Goal: Use online tool/utility: Utilize a website feature to perform a specific function

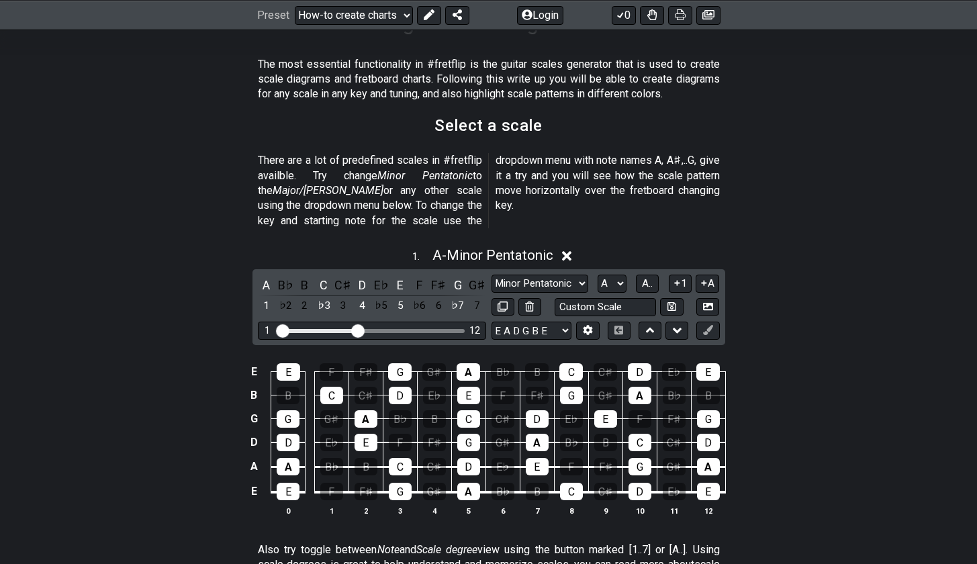
scroll to position [73, 0]
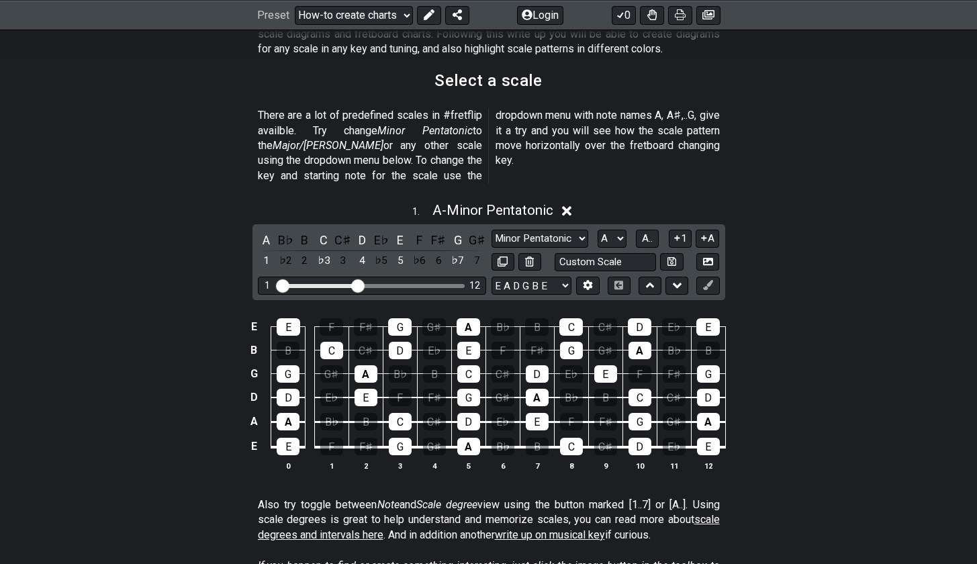
scroll to position [328, 0]
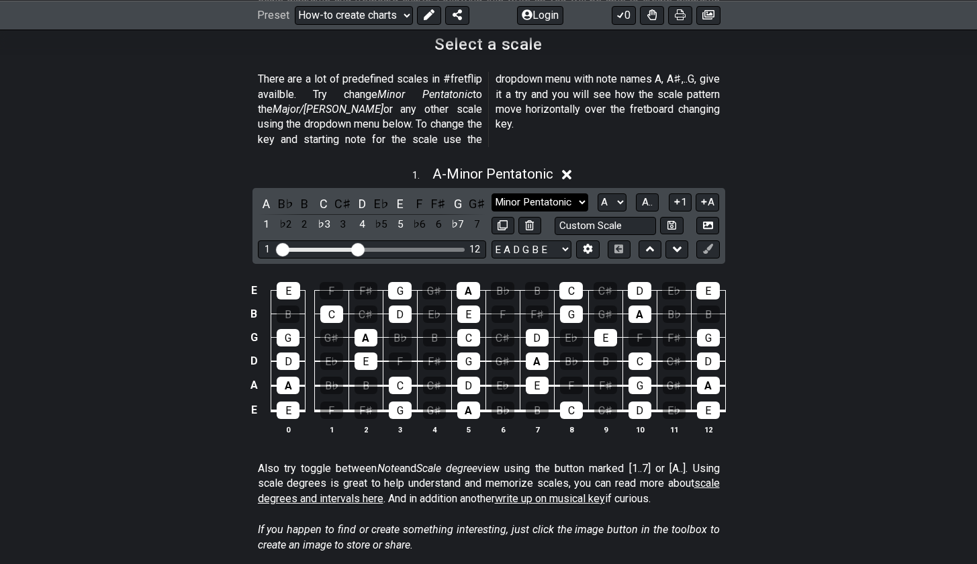
select select "[PERSON_NAME]"
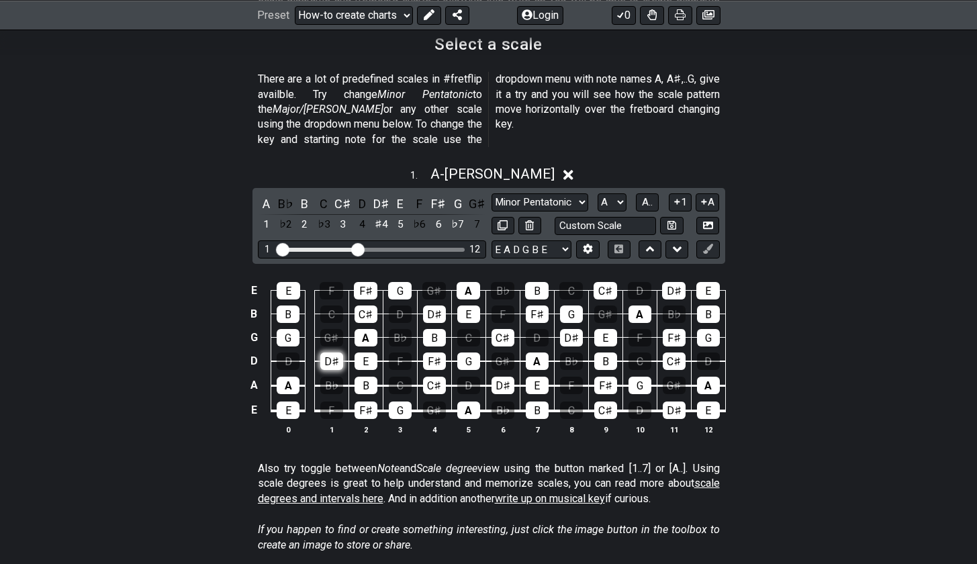
click at [331, 353] on div "D♯" at bounding box center [331, 361] width 23 height 17
click at [367, 377] on div "B" at bounding box center [366, 385] width 23 height 17
click at [338, 377] on div "B♭" at bounding box center [331, 385] width 23 height 17
click at [302, 195] on div "B" at bounding box center [304, 204] width 17 height 18
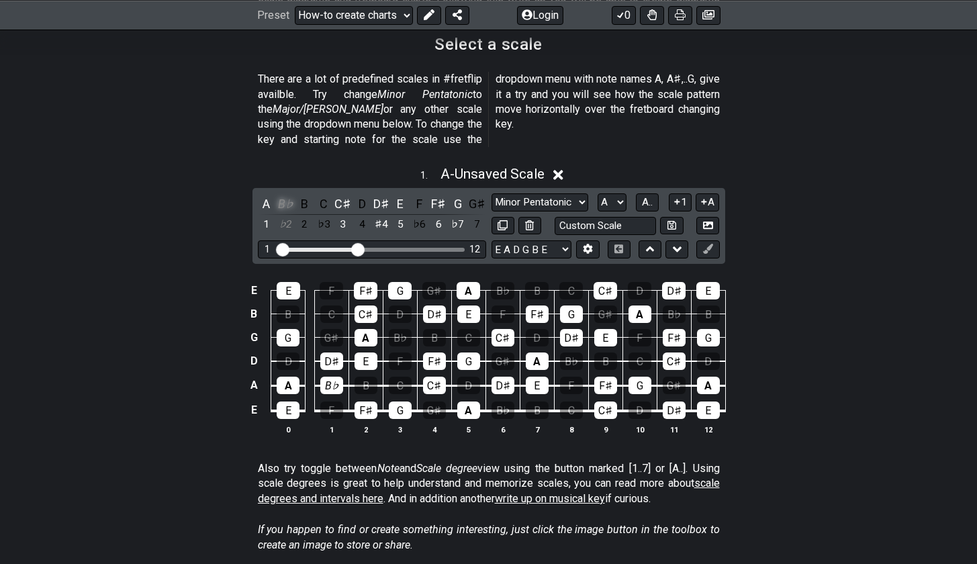
click at [283, 195] on div "B♭" at bounding box center [285, 204] width 17 height 18
click at [525, 265] on div "E E F F♯ G G♯ A B♭ B C C♯ D D♯ E B B C C♯ D D♯ E F F♯ G G♯ A B♭ B G G G♯ A B♭ B…" at bounding box center [488, 359] width 977 height 189
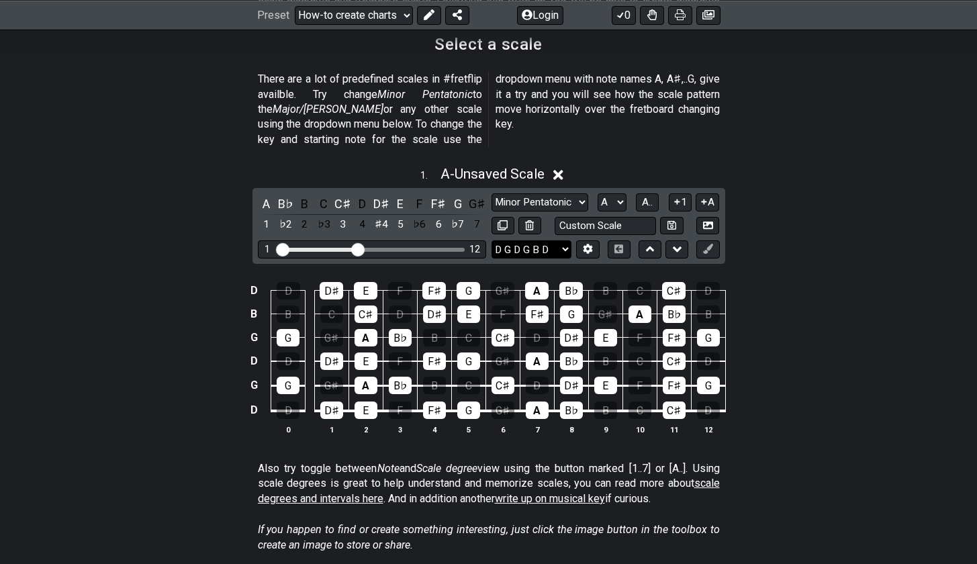
select select "D G C F A D"
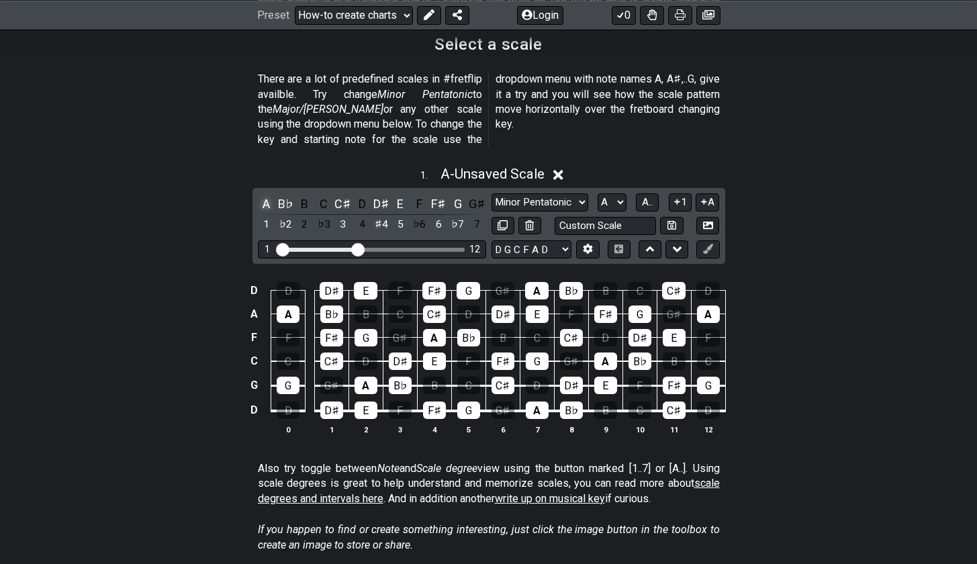
click at [264, 195] on div "A" at bounding box center [266, 204] width 17 height 18
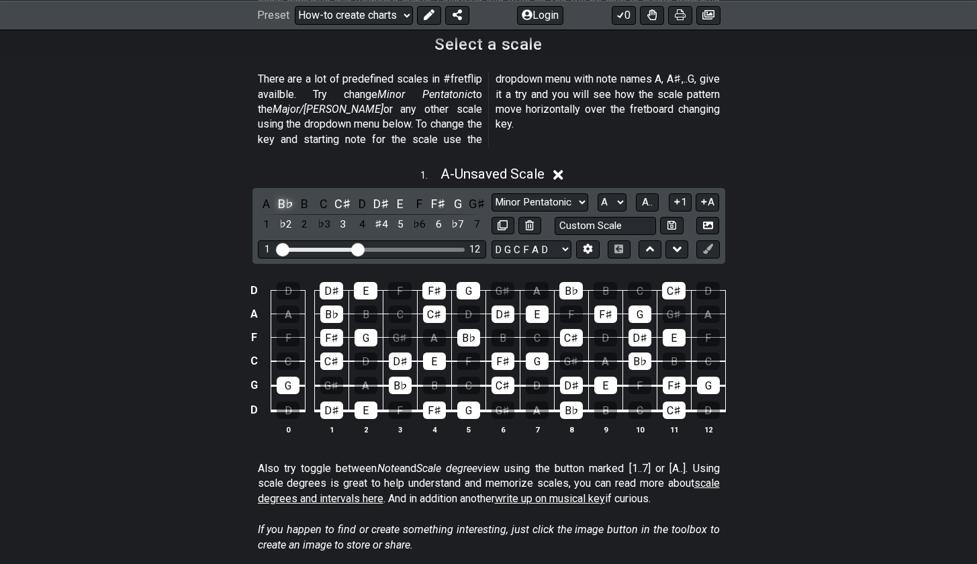
click at [289, 195] on div "B♭" at bounding box center [285, 204] width 17 height 18
click at [341, 195] on div "C♯" at bounding box center [343, 204] width 17 height 18
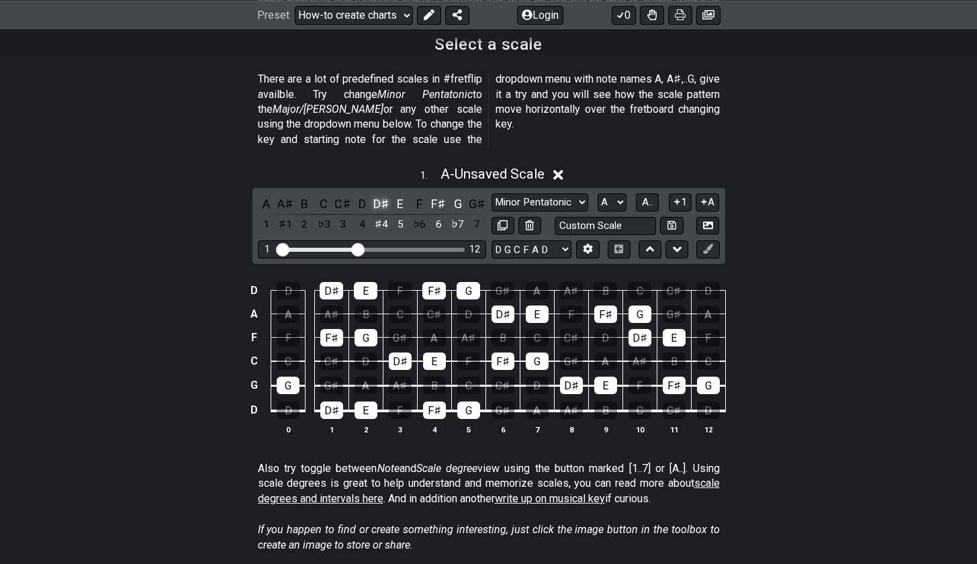
click at [384, 195] on div "D♯" at bounding box center [381, 204] width 17 height 18
click at [402, 195] on div "E" at bounding box center [400, 204] width 17 height 18
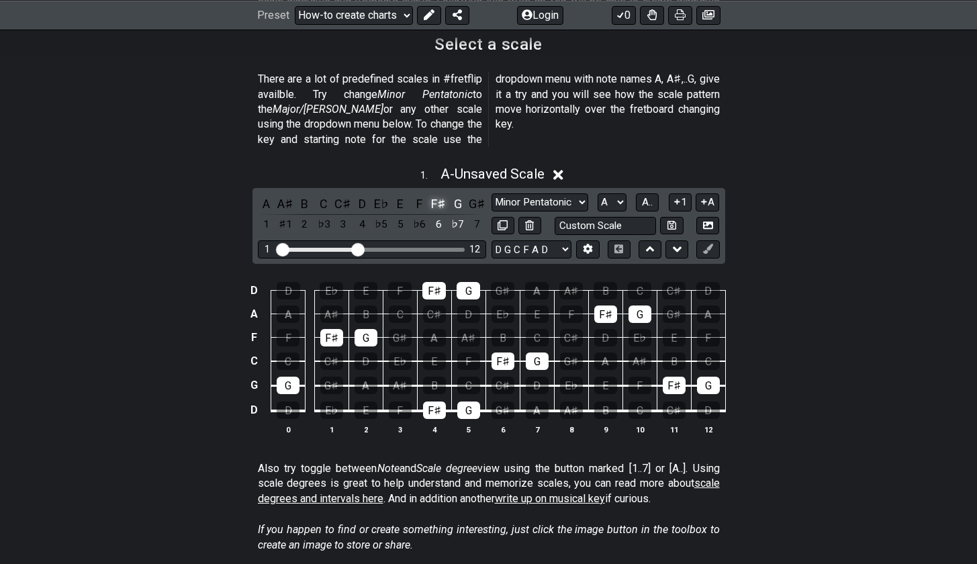
click at [439, 195] on div "F♯" at bounding box center [438, 204] width 17 height 18
click at [462, 195] on div "G" at bounding box center [457, 204] width 17 height 18
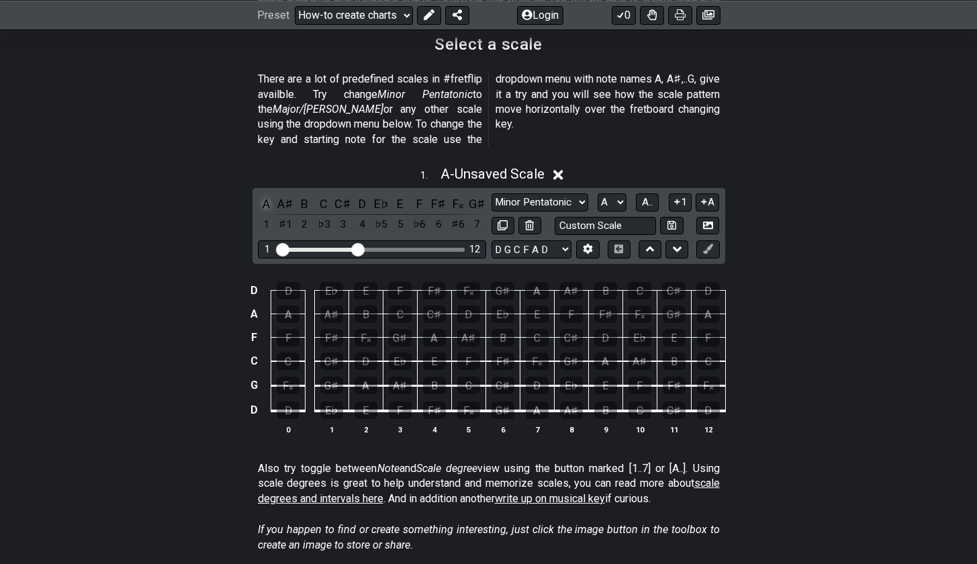
click at [269, 195] on div "A" at bounding box center [266, 204] width 17 height 18
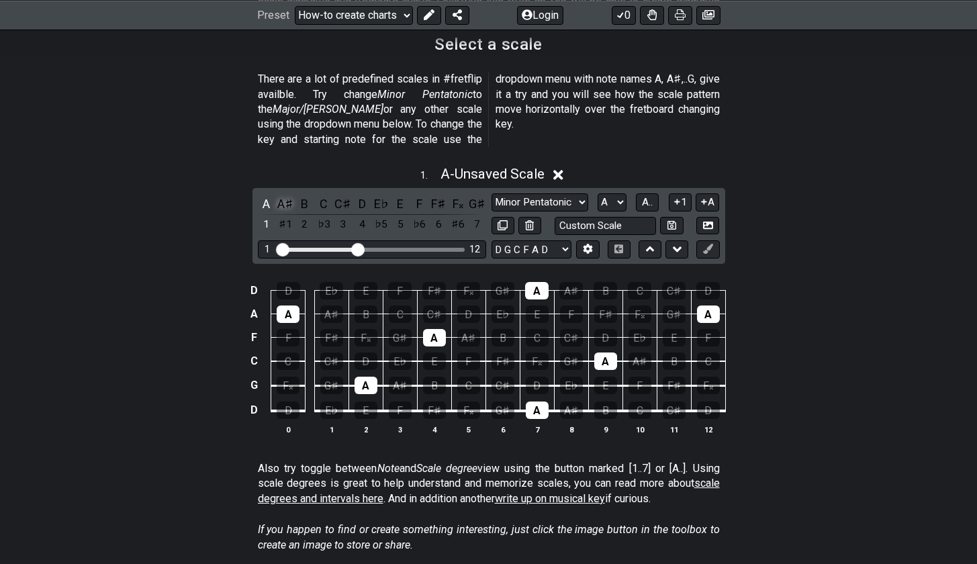
click at [284, 195] on div "A♯" at bounding box center [285, 204] width 17 height 18
click at [340, 195] on div "C♯" at bounding box center [343, 204] width 17 height 18
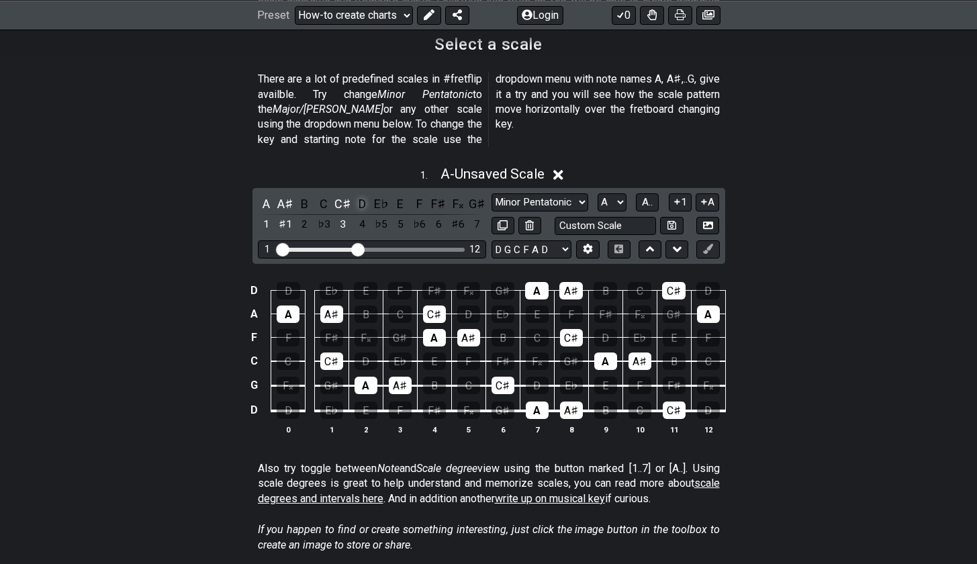
click at [364, 195] on div "D" at bounding box center [361, 204] width 17 height 18
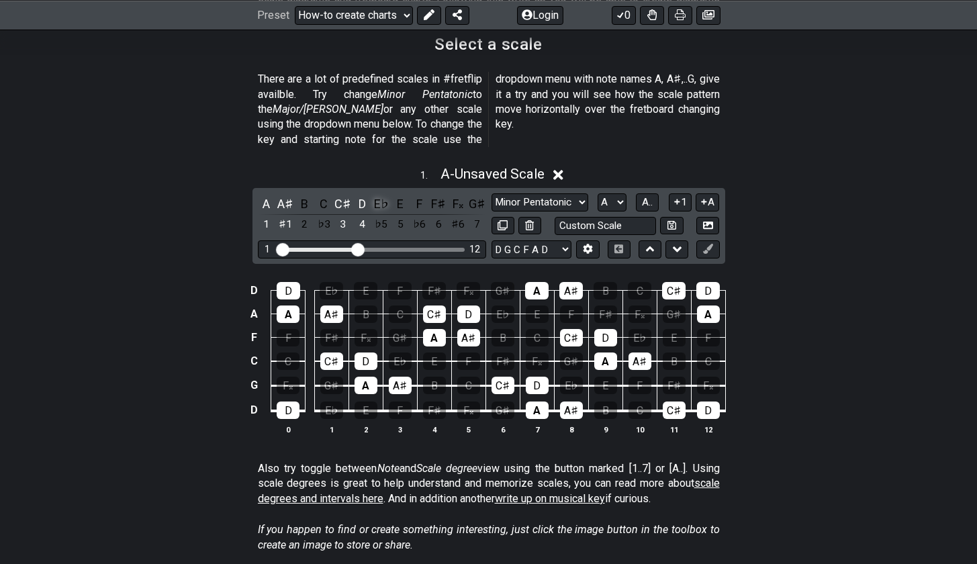
click at [384, 195] on div "E♭" at bounding box center [381, 204] width 17 height 18
click at [415, 195] on div "F" at bounding box center [419, 204] width 17 height 18
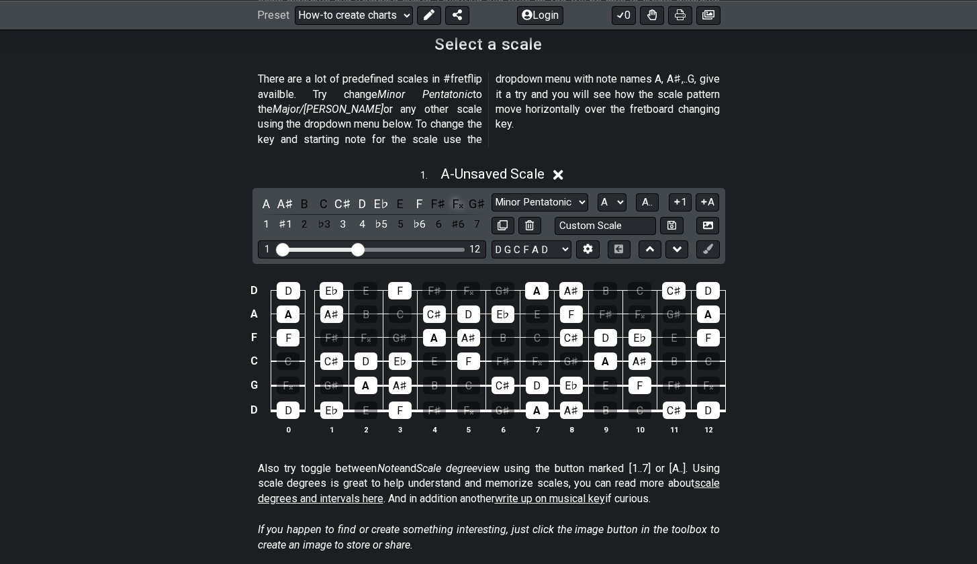
click at [456, 195] on div "F𝄪" at bounding box center [457, 204] width 17 height 18
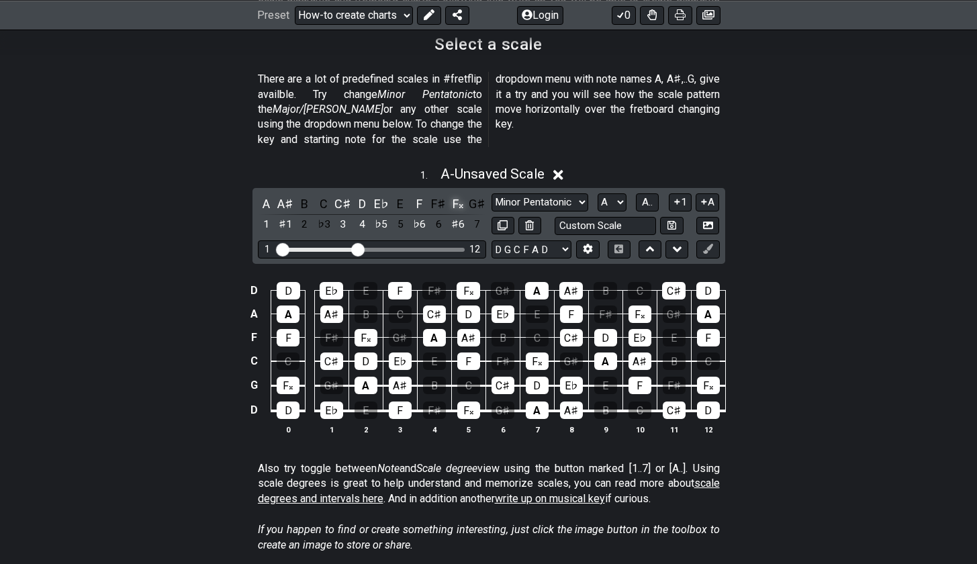
click at [456, 195] on div "F𝄪" at bounding box center [457, 204] width 17 height 18
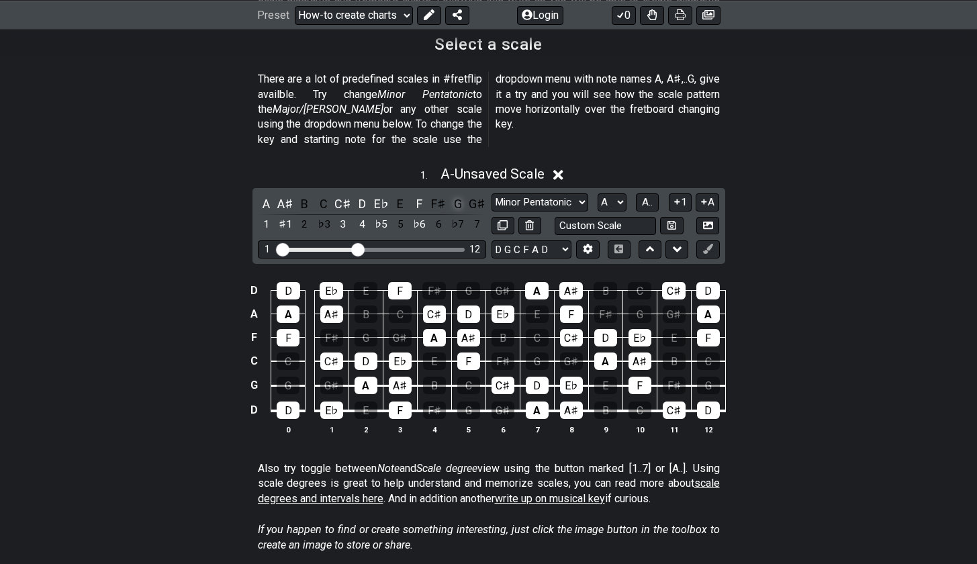
click at [459, 195] on div "G" at bounding box center [457, 204] width 17 height 18
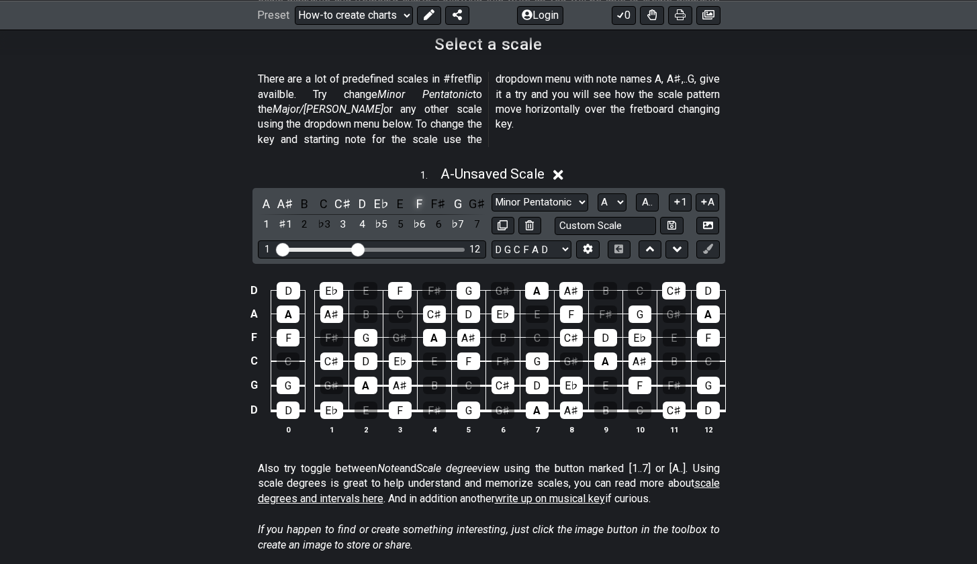
click at [419, 195] on div "F" at bounding box center [419, 204] width 17 height 18
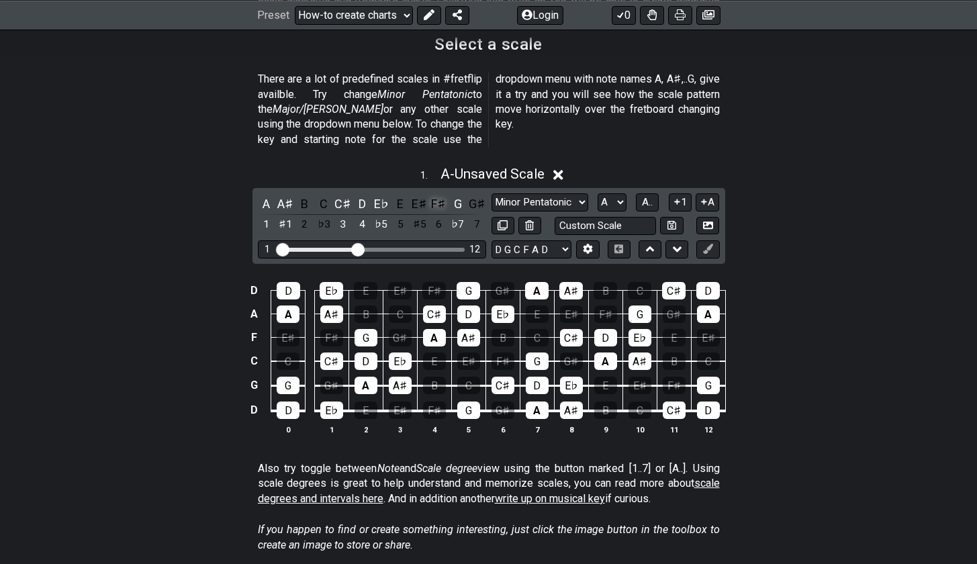
click at [430, 195] on div "F♯" at bounding box center [438, 204] width 17 height 18
click at [471, 195] on div "G♯" at bounding box center [476, 204] width 17 height 18
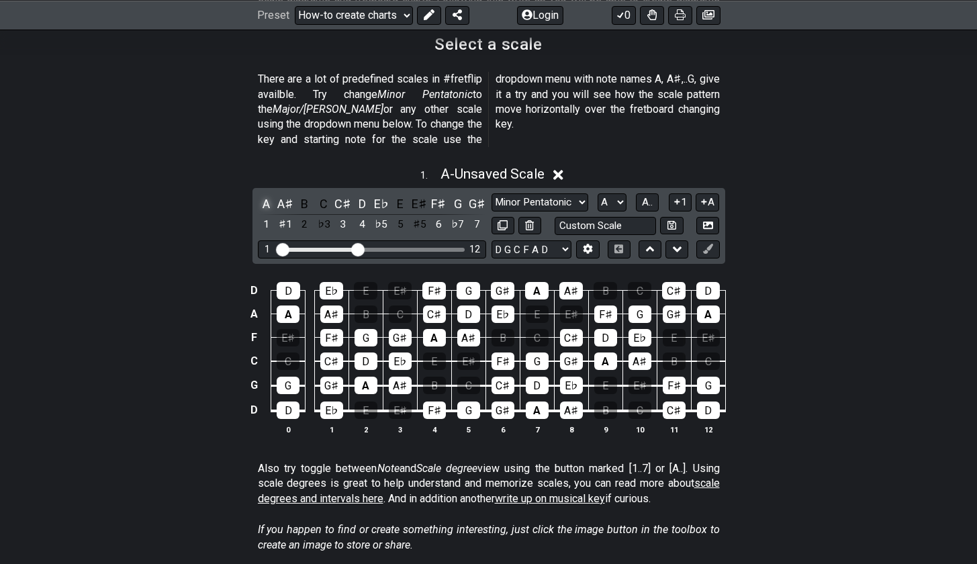
click at [265, 195] on div "A" at bounding box center [266, 204] width 17 height 18
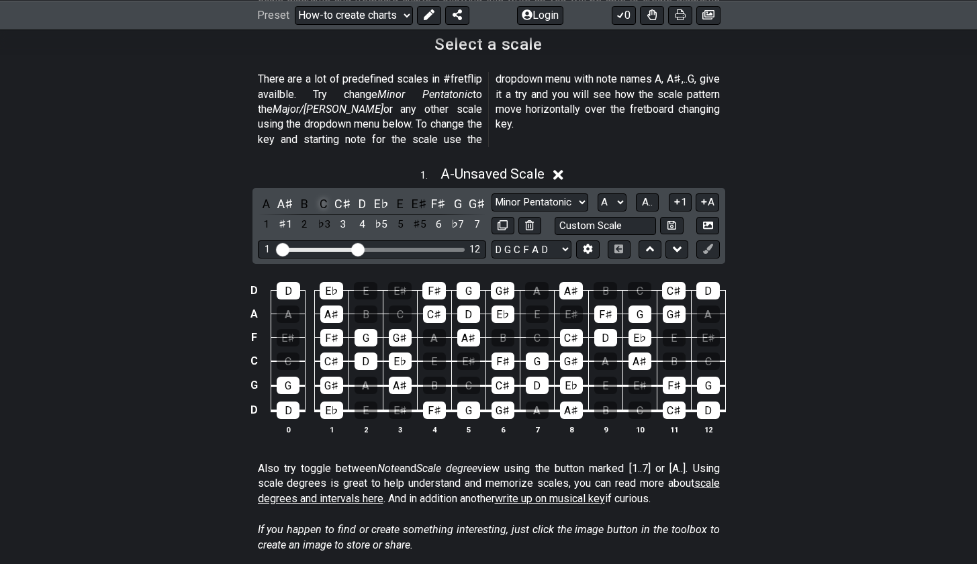
click at [323, 195] on div "C" at bounding box center [323, 204] width 17 height 18
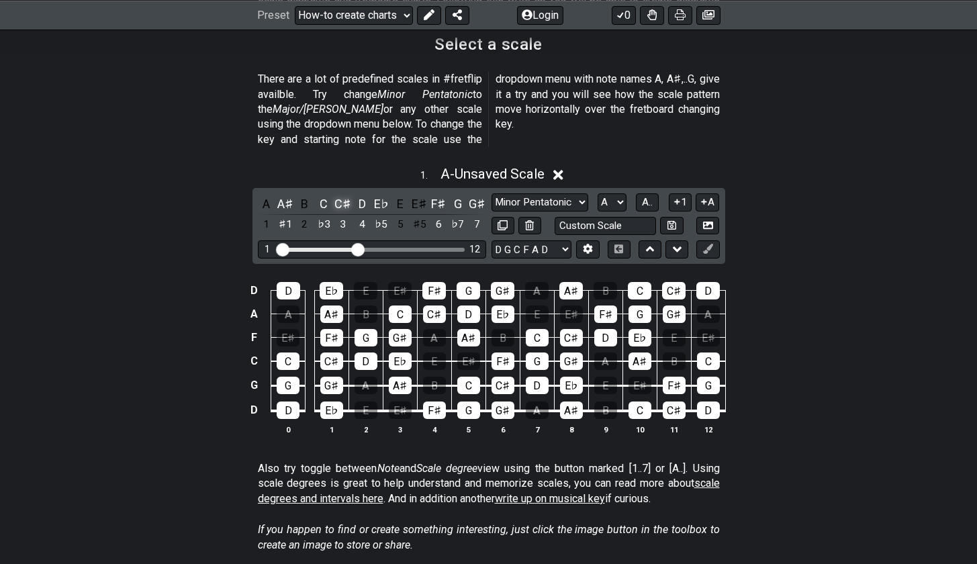
click at [337, 195] on div "C♯" at bounding box center [343, 204] width 17 height 18
click at [524, 242] on div "A A♯ B C C♯ D E♭ E E♯ F♯ G G♯ 1 ♯1 2 ♭3 3 4 ♭5 5 ♯5 6 ♭7 7 Minor Pentatonic New…" at bounding box center [489, 226] width 473 height 76
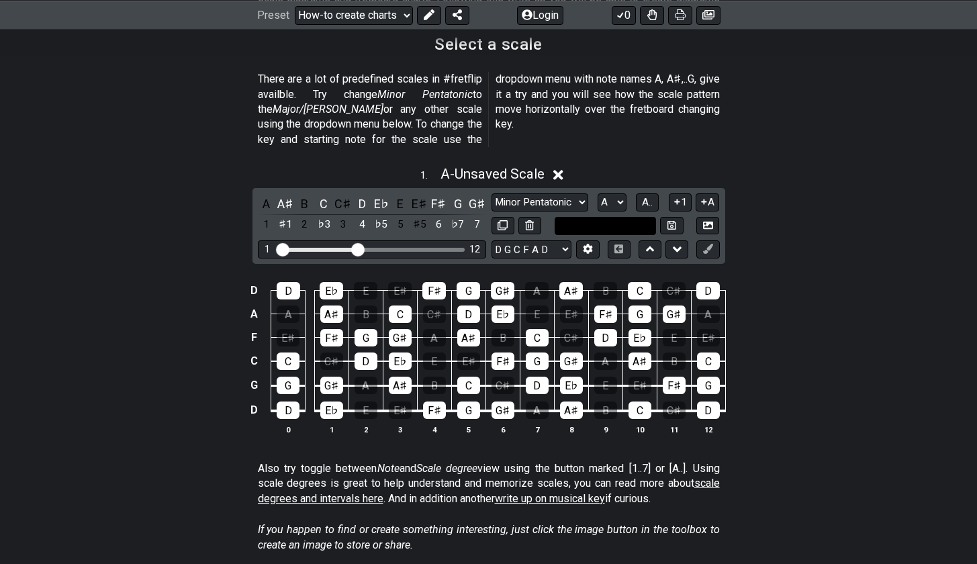
click at [580, 217] on input "text" at bounding box center [606, 226] width 102 height 18
type input "Custom Scale"
click at [294, 402] on div "D" at bounding box center [288, 410] width 23 height 17
click at [335, 402] on div "E♭" at bounding box center [331, 410] width 23 height 17
click at [328, 377] on div "G♯" at bounding box center [331, 385] width 23 height 17
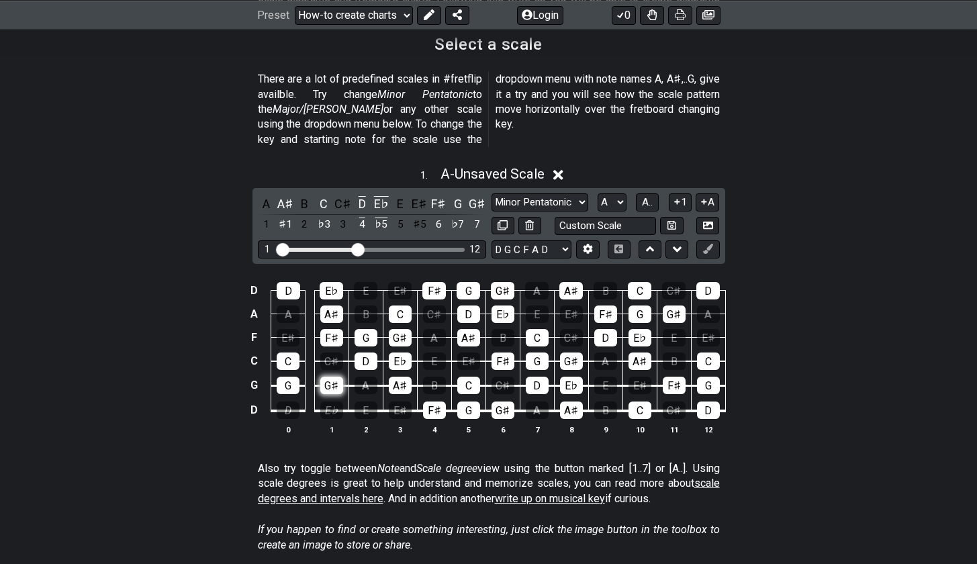
click at [328, 377] on div "G♯" at bounding box center [331, 385] width 23 height 17
click at [326, 353] on div "C♯" at bounding box center [331, 361] width 23 height 17
click at [361, 353] on div "D" at bounding box center [366, 361] width 23 height 17
click at [287, 329] on div "E♯" at bounding box center [288, 337] width 23 height 17
click at [333, 329] on div "F♯" at bounding box center [331, 337] width 23 height 17
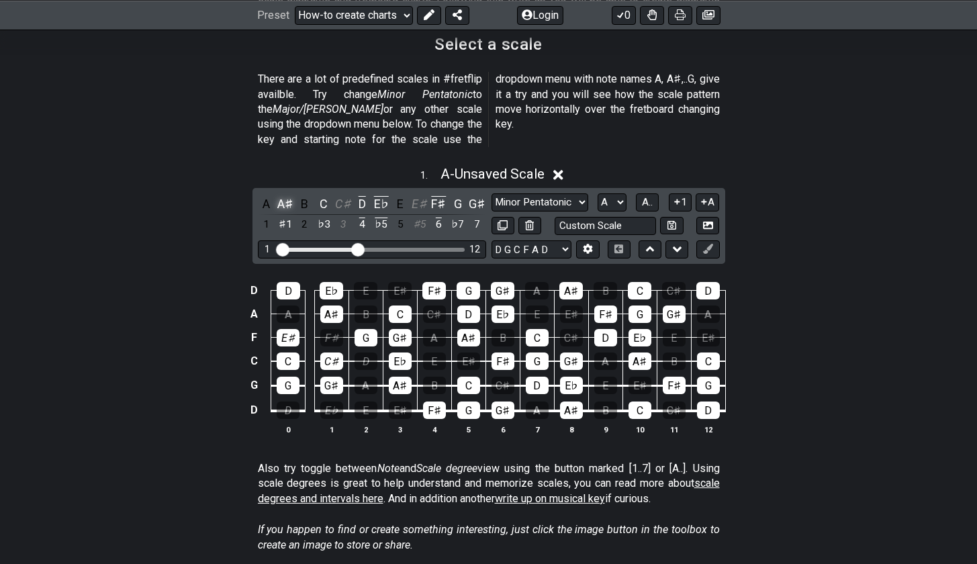
click at [282, 195] on div "A♯" at bounding box center [285, 204] width 17 height 18
click at [324, 195] on div "C" at bounding box center [323, 204] width 17 height 18
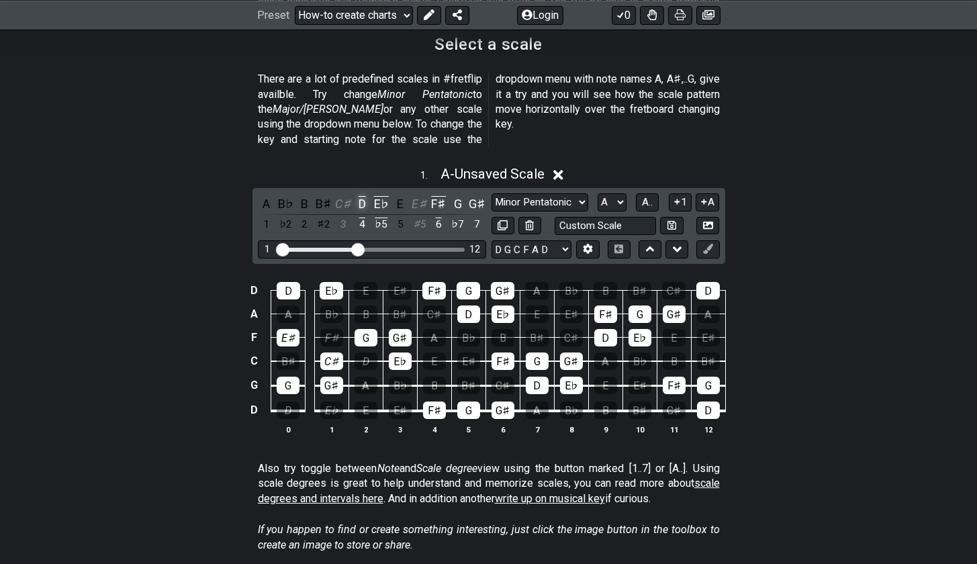
click at [353, 195] on div "D" at bounding box center [361, 204] width 17 height 18
click at [382, 195] on div "E♭" at bounding box center [381, 204] width 17 height 18
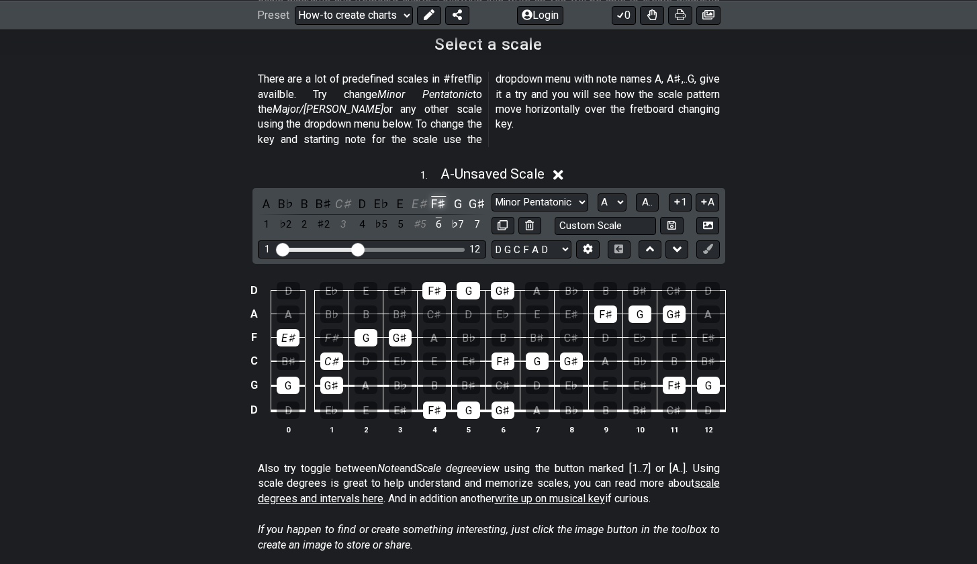
click at [439, 195] on div "F♯" at bounding box center [438, 204] width 17 height 18
click at [455, 195] on div "G" at bounding box center [457, 204] width 17 height 18
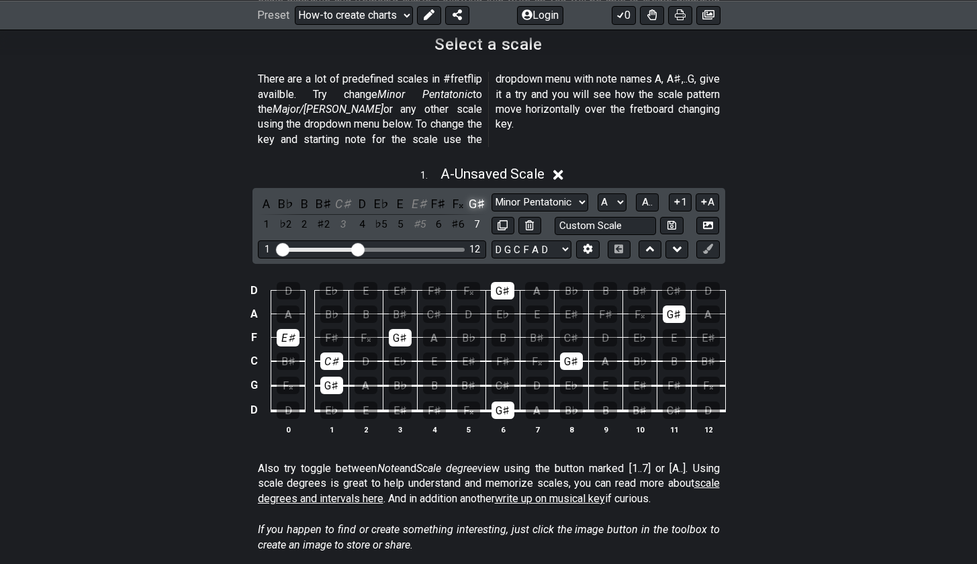
click at [470, 195] on div "G♯" at bounding box center [476, 204] width 17 height 18
click at [451, 195] on div "F𝄪" at bounding box center [457, 204] width 17 height 18
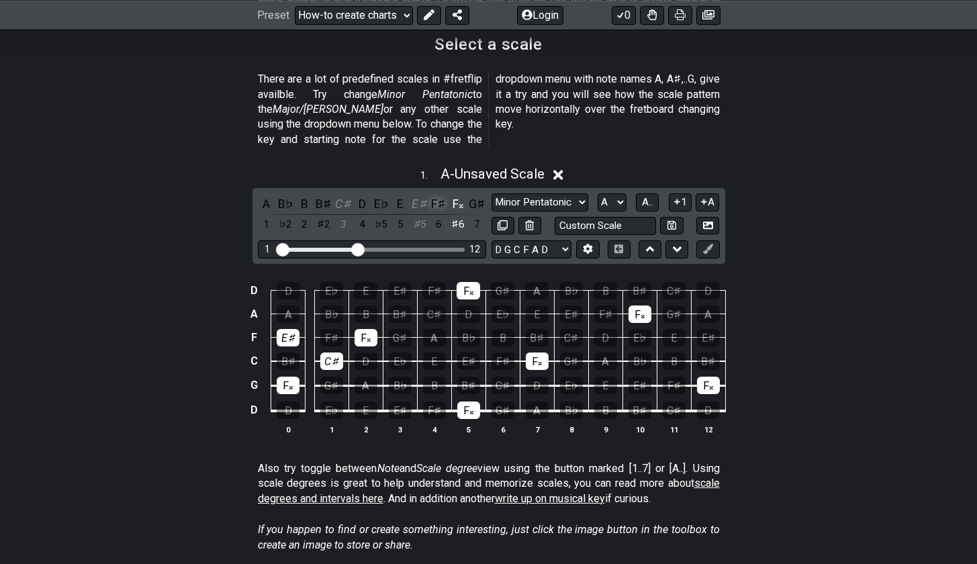
click at [438, 195] on div "F♯" at bounding box center [438, 204] width 17 height 18
click at [451, 195] on div "F𝄪" at bounding box center [457, 204] width 17 height 18
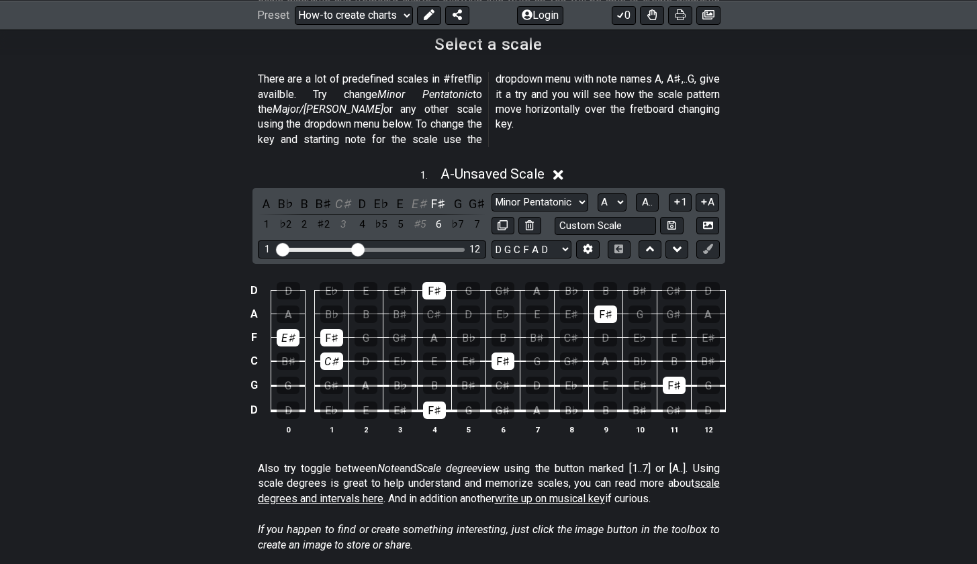
click at [465, 195] on div "A B♭ B B♯ C♯ D E♭ E E♯ F♯ G G♯ 1 ♭2 2 ♯2 3 4 ♭5 5 ♯5 6 ♭7 7" at bounding box center [372, 215] width 228 height 40
click at [460, 195] on div "G" at bounding box center [457, 204] width 17 height 18
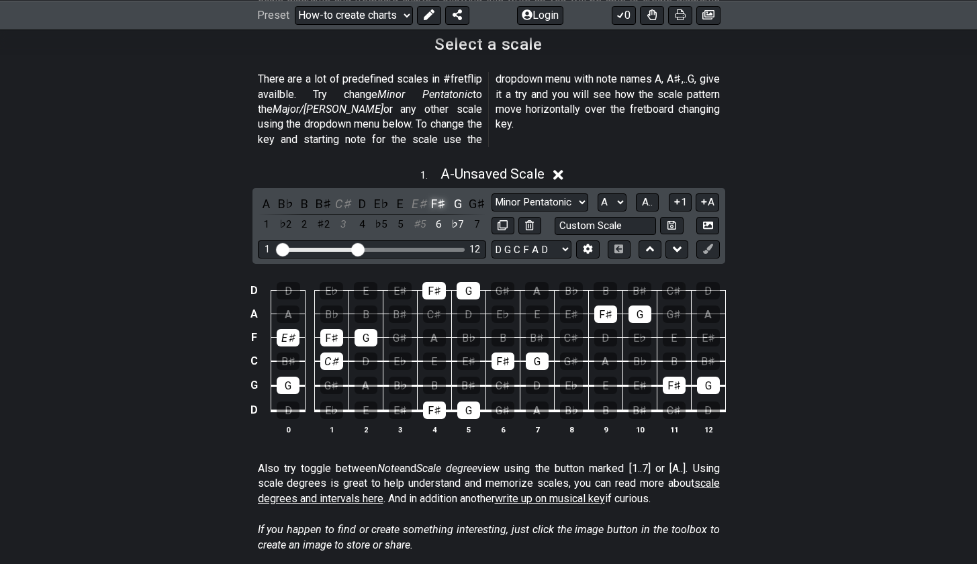
click at [431, 195] on div "F♯" at bounding box center [438, 204] width 17 height 18
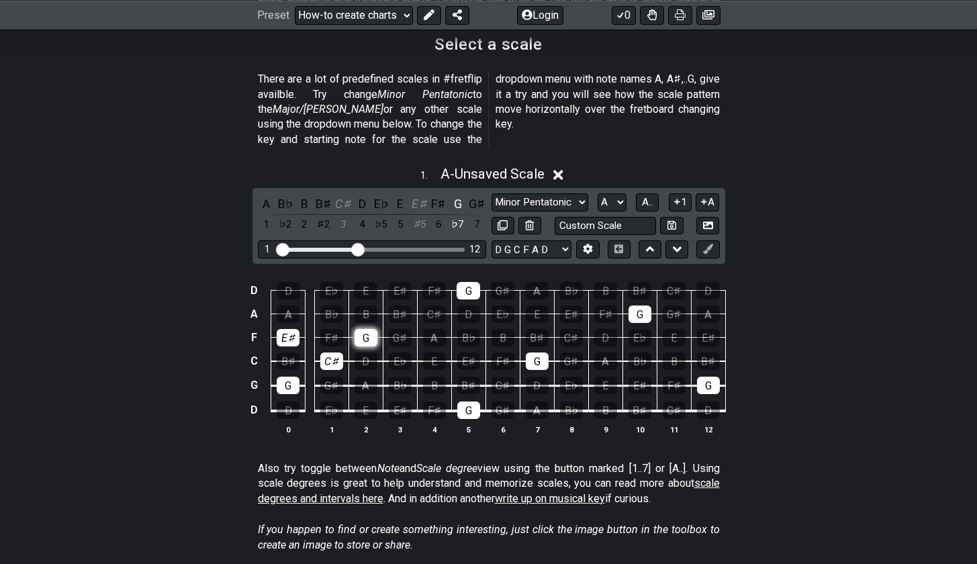
click at [365, 329] on div "G" at bounding box center [366, 337] width 23 height 17
click at [324, 353] on div "C♯" at bounding box center [331, 361] width 23 height 17
click at [292, 314] on td "E♯" at bounding box center [288, 326] width 34 height 24
click at [292, 329] on div "E♯" at bounding box center [288, 337] width 23 height 17
click at [366, 329] on div "G" at bounding box center [366, 337] width 23 height 17
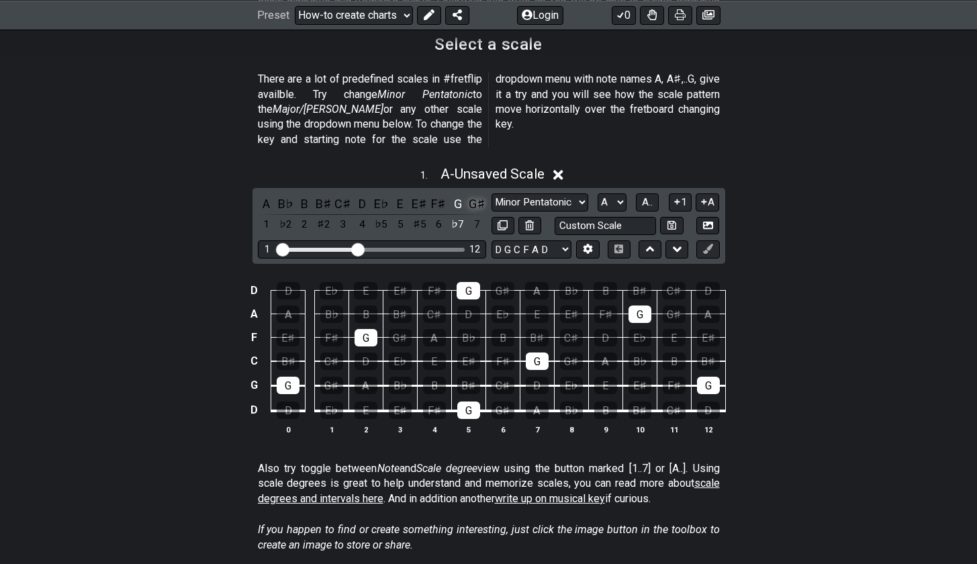
click at [472, 195] on div "G♯" at bounding box center [476, 204] width 17 height 18
click at [270, 195] on div "A" at bounding box center [266, 204] width 17 height 18
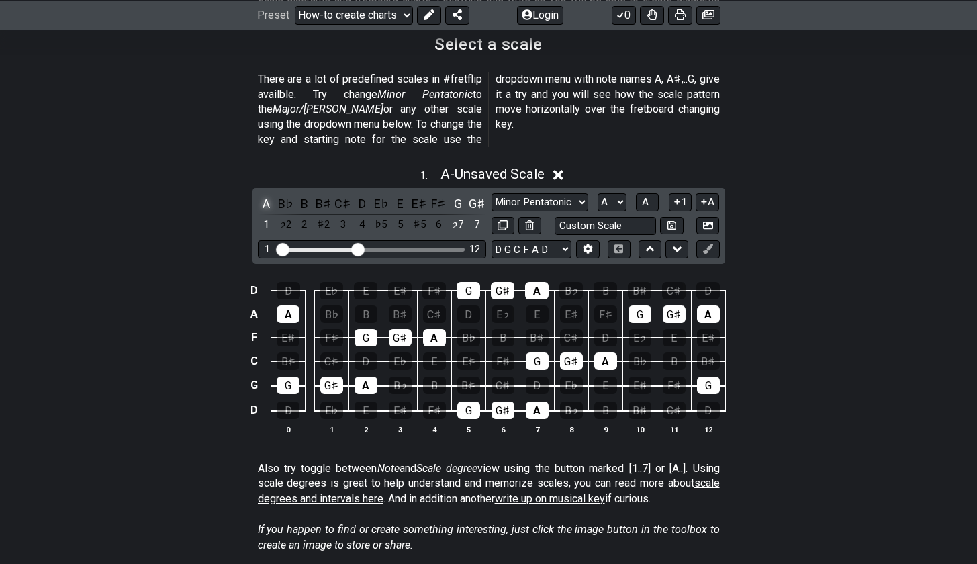
click at [270, 195] on div "A" at bounding box center [266, 204] width 17 height 18
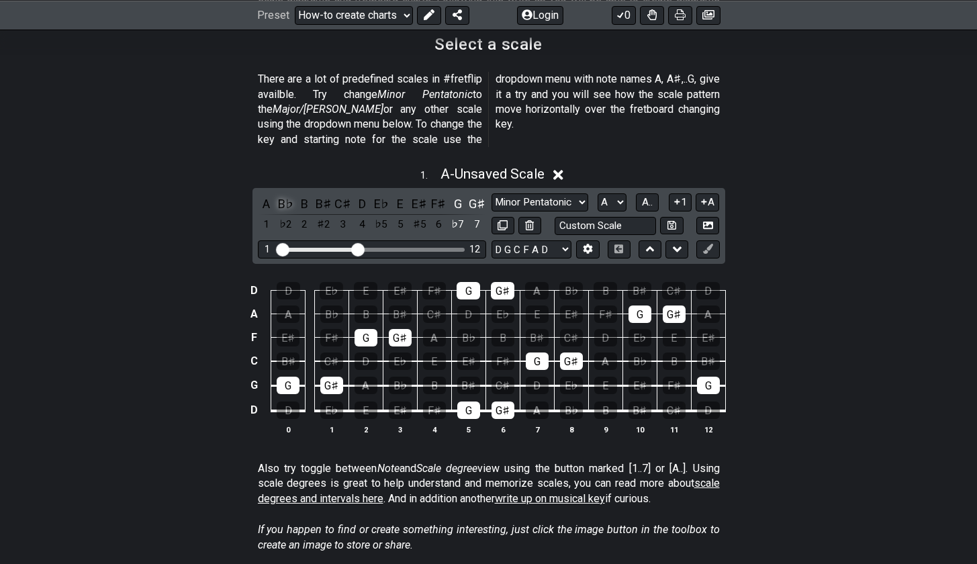
click at [288, 195] on div "B♭" at bounding box center [285, 204] width 17 height 18
click at [320, 195] on div "B♯" at bounding box center [323, 204] width 17 height 18
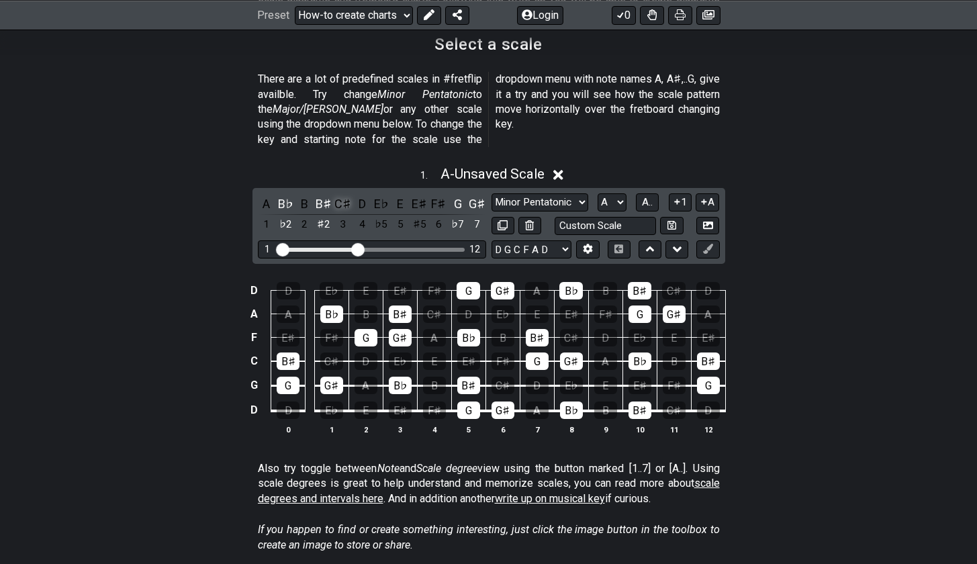
click at [342, 195] on div "C♯" at bounding box center [343, 204] width 17 height 18
click at [398, 195] on div "E" at bounding box center [400, 204] width 17 height 18
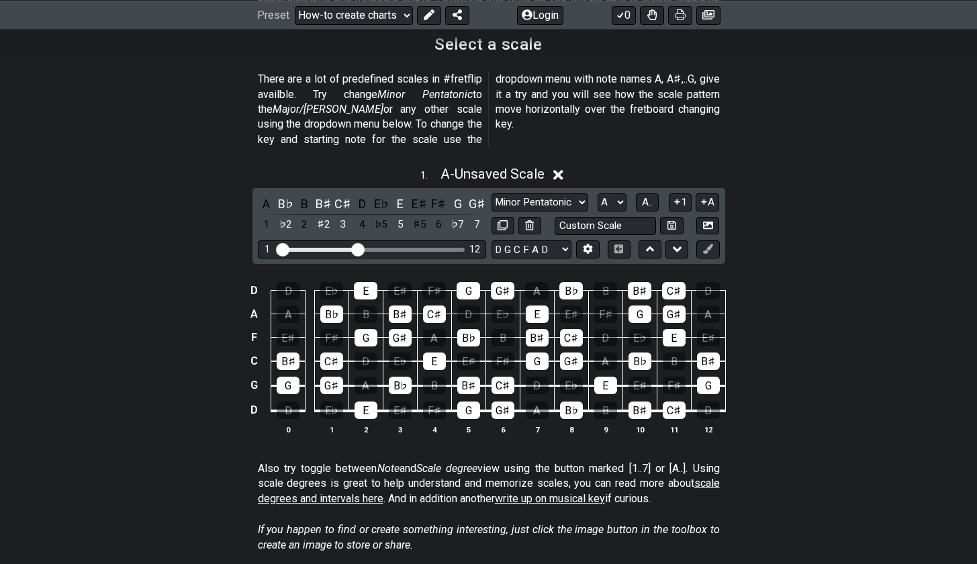
click at [387, 188] on div "A B♭ B B♯ C♯ D E♭ E E♯ F♯ G G♯ 1 ♭2 2 ♯2 3 4 ♭5 5 ♯5 6 ♭7 7 Minor Pentatonic Ne…" at bounding box center [489, 226] width 473 height 76
click at [367, 188] on div "A B♭ B B♯ C♯ D E♭ E E♯ F♯ G G♯ 1 ♭2 2 ♯2 3 4 ♭5 5 ♯5 6 ♭7 7 Minor Pentatonic Ne…" at bounding box center [489, 226] width 473 height 76
click at [369, 195] on div "D" at bounding box center [361, 204] width 17 height 18
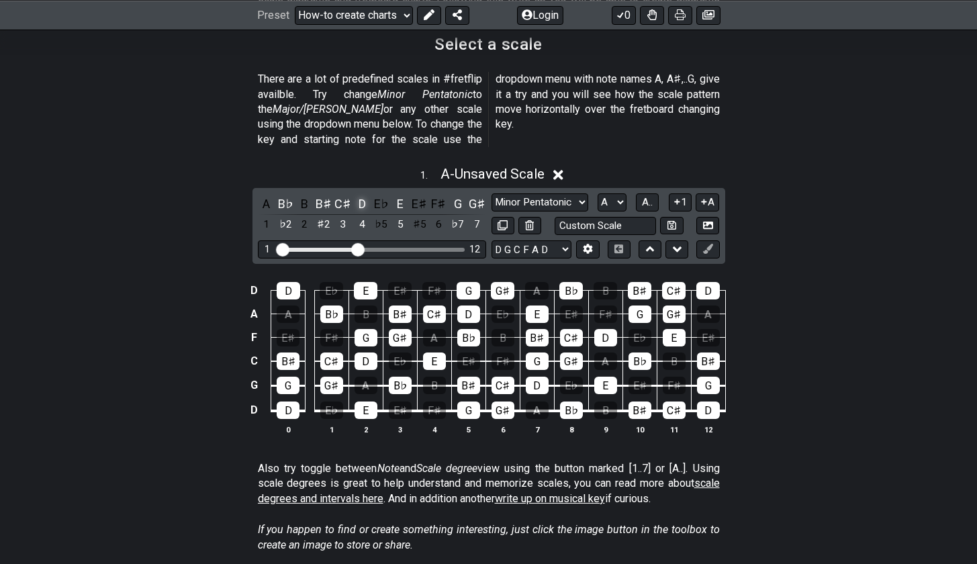
click at [360, 195] on div "D" at bounding box center [361, 204] width 17 height 18
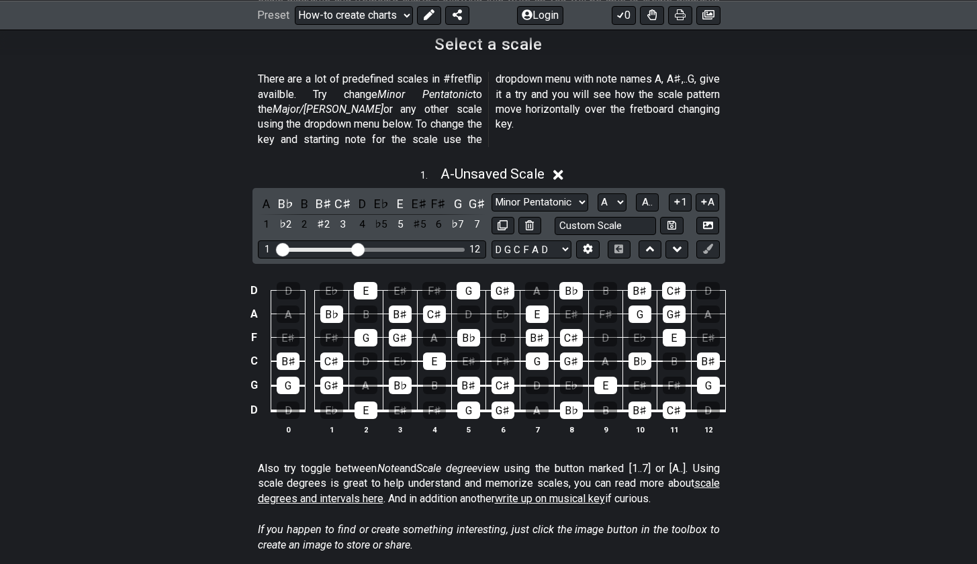
click at [370, 195] on div "A B♭ B B♯ C♯ D E♭ E E♯ F♯ G G♯ 1 ♭2 2 ♯2 3 4 ♭5 5 ♯5 6 ♭7 7" at bounding box center [372, 215] width 228 height 40
click at [375, 195] on div "E♭" at bounding box center [381, 204] width 17 height 18
click at [392, 195] on div "E" at bounding box center [400, 204] width 17 height 18
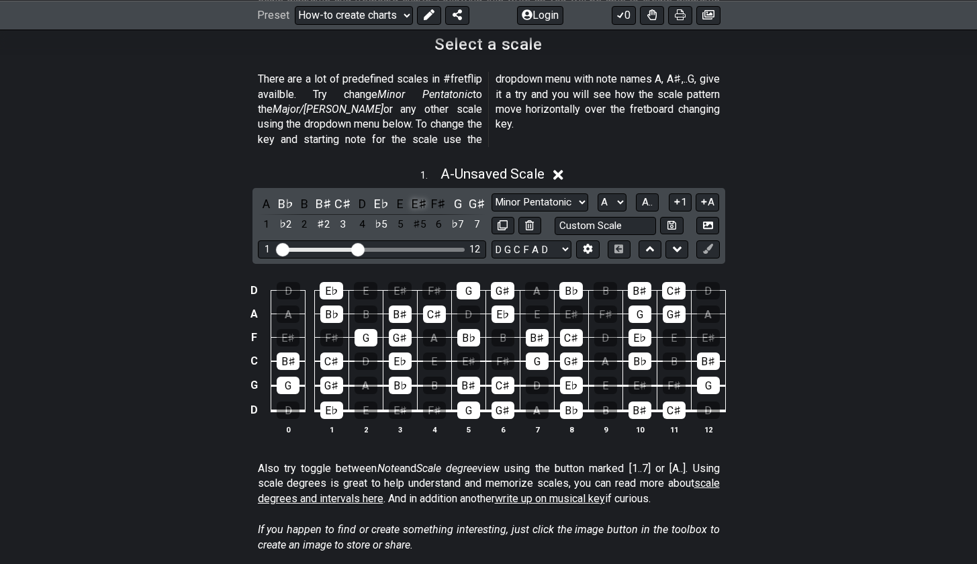
click at [411, 195] on div "E♯" at bounding box center [419, 204] width 17 height 18
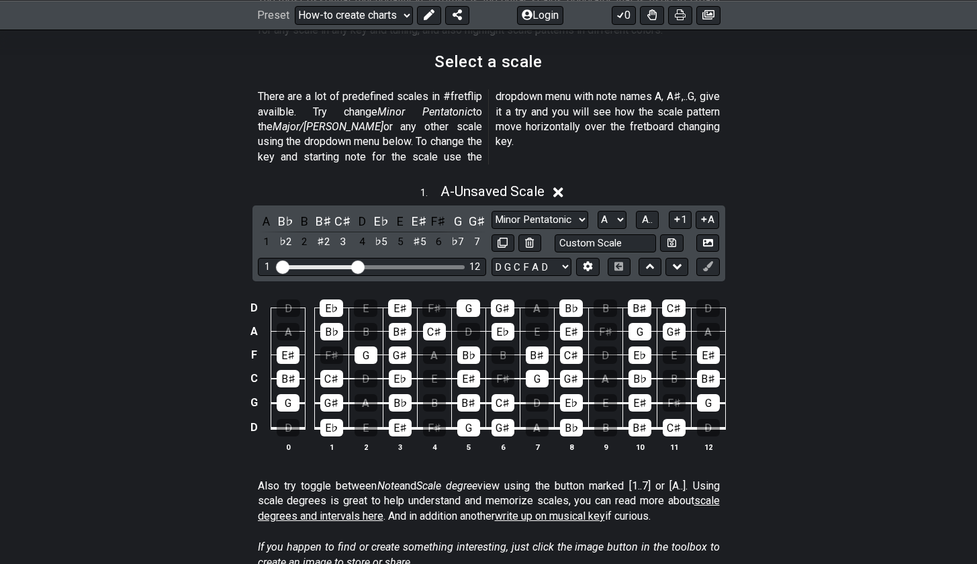
scroll to position [309, 0]
